Goal: Task Accomplishment & Management: Complete application form

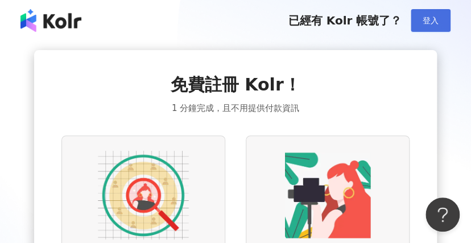
click at [431, 21] on span "登入" at bounding box center [431, 20] width 16 height 9
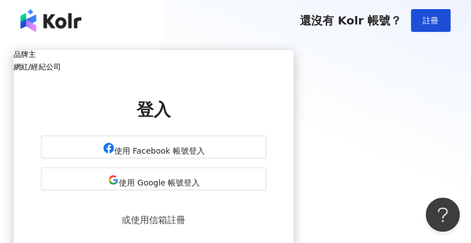
click at [294, 71] on h5 "網紅/經紀公司" at bounding box center [154, 67] width 280 height 9
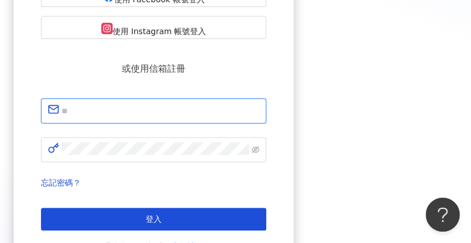
click at [205, 104] on input "text" at bounding box center [160, 111] width 198 height 15
type input "**********"
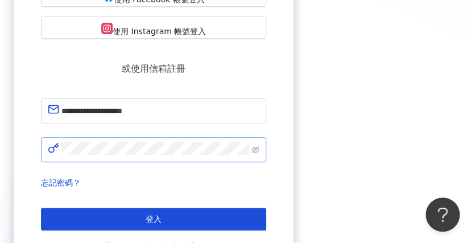
click at [240, 137] on span at bounding box center [153, 149] width 225 height 25
click button "登入" at bounding box center [153, 219] width 225 height 23
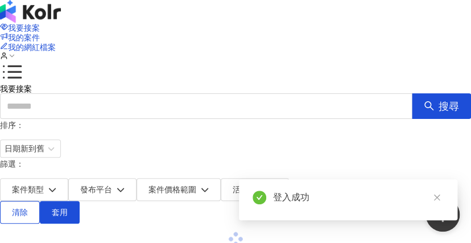
click at [438, 205] on div "登入成功" at bounding box center [348, 199] width 219 height 41
click at [435, 197] on icon "close" at bounding box center [437, 197] width 8 height 8
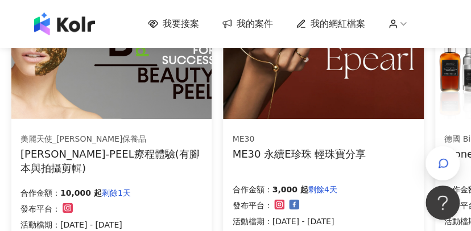
scroll to position [379, 0]
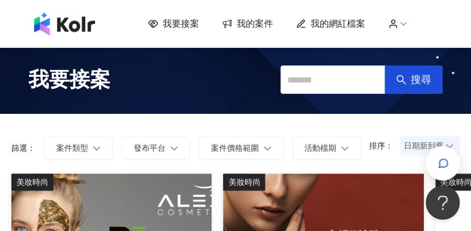
click at [192, 24] on span "我要接案" at bounding box center [181, 24] width 36 height 13
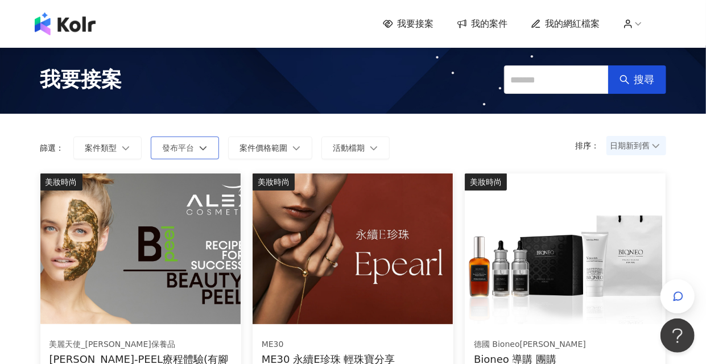
click at [189, 146] on span "發布平台" at bounding box center [179, 147] width 32 height 9
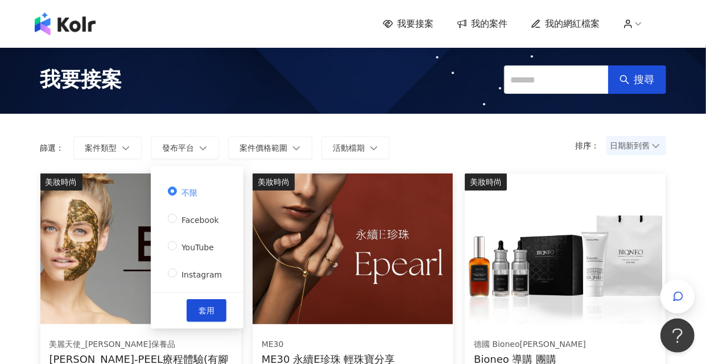
click at [182, 242] on div "不限 Facebook YouTube Instagram" at bounding box center [197, 237] width 59 height 109
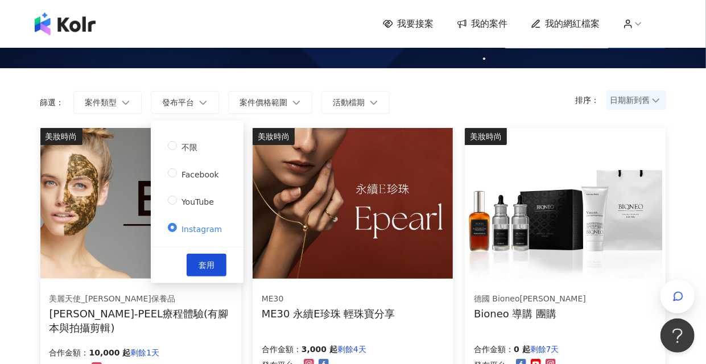
scroll to position [114, 0]
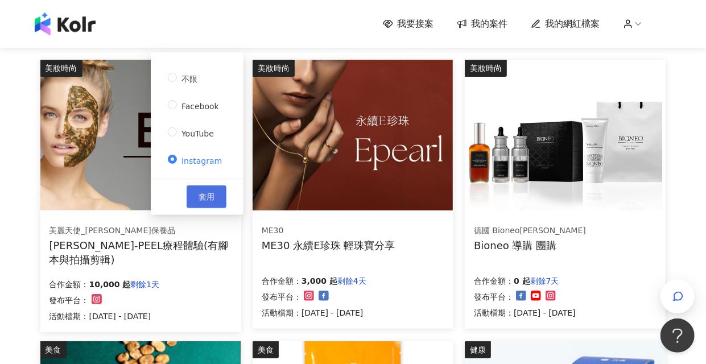
click at [216, 198] on button "套用" at bounding box center [207, 197] width 40 height 23
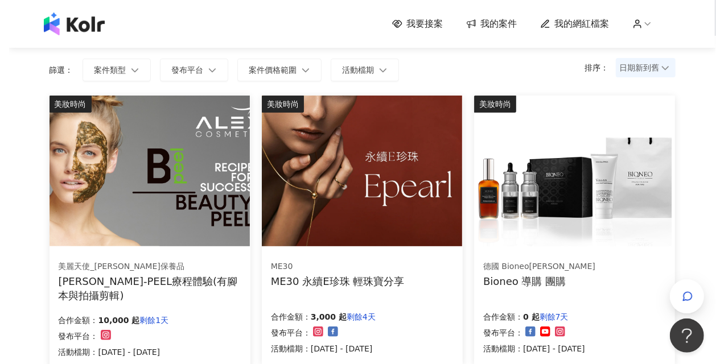
scroll to position [114, 0]
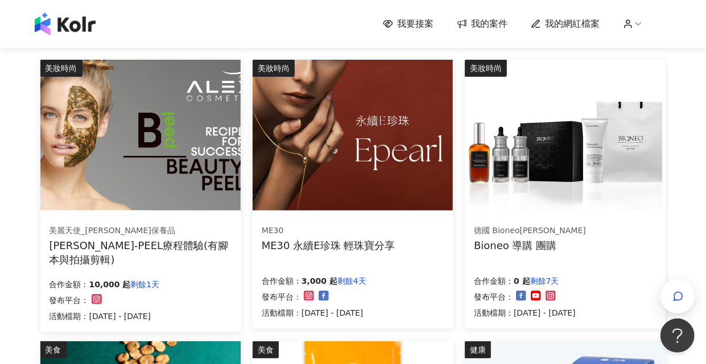
click at [386, 230] on div "ME30" at bounding box center [329, 230] width 134 height 11
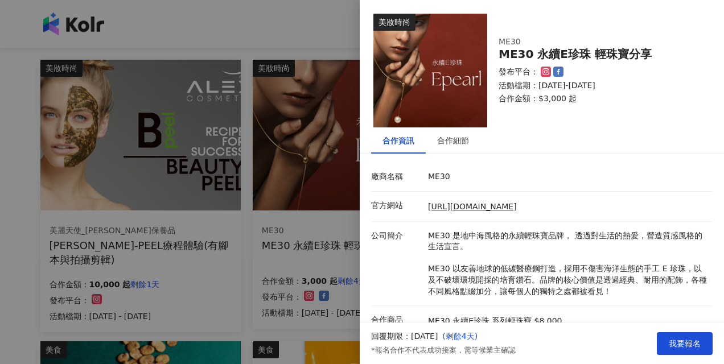
scroll to position [83, 0]
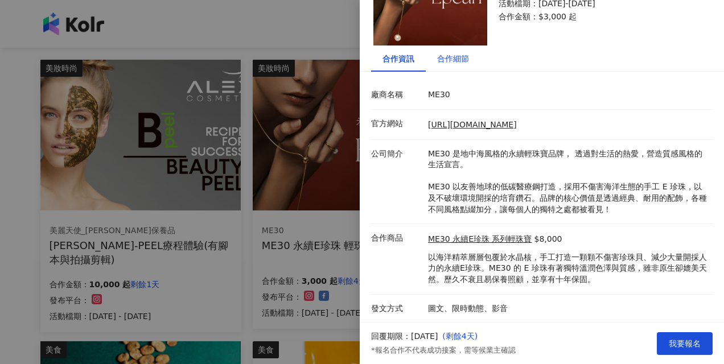
click at [454, 61] on div "合作細節" at bounding box center [453, 58] width 32 height 13
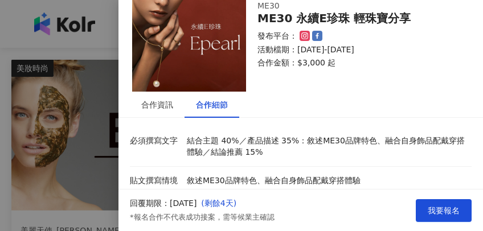
scroll to position [0, 0]
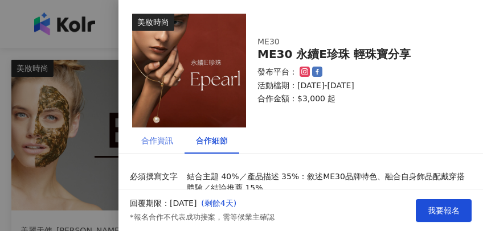
click at [176, 136] on div "合作資訊" at bounding box center [157, 140] width 55 height 26
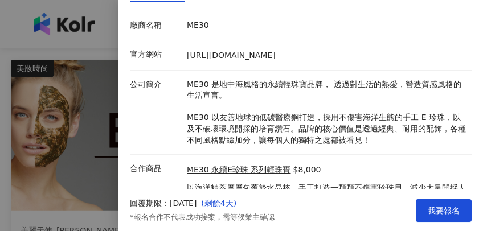
scroll to position [214, 0]
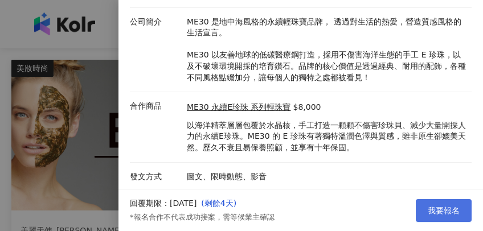
click at [434, 212] on span "我要報名" at bounding box center [443, 210] width 32 height 9
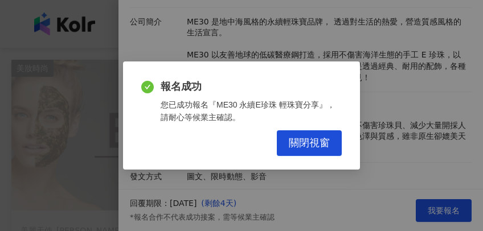
click at [321, 157] on div "報名成功 您已成功報名『ME30 永續E珍珠 輕珠寶分享』，請耐心等候業主確認。 關閉視窗" at bounding box center [241, 115] width 237 height 108
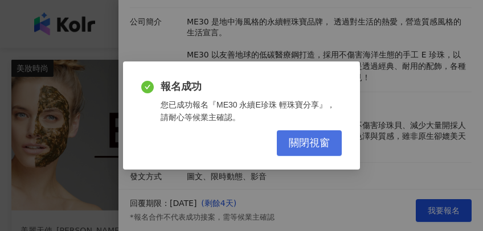
click at [319, 141] on span "關閉視窗" at bounding box center [309, 143] width 41 height 13
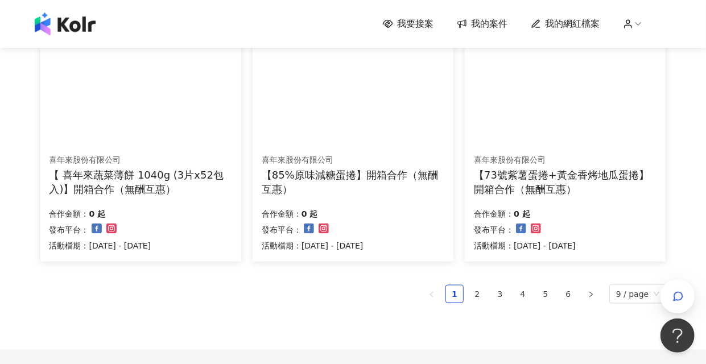
scroll to position [797, 0]
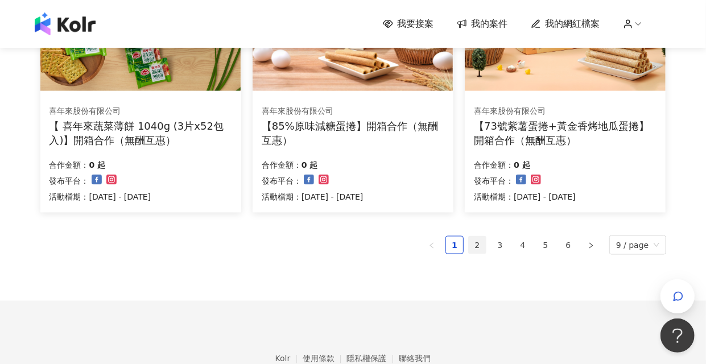
click at [485, 243] on link "2" at bounding box center [477, 245] width 17 height 17
